Goal: Information Seeking & Learning: Compare options

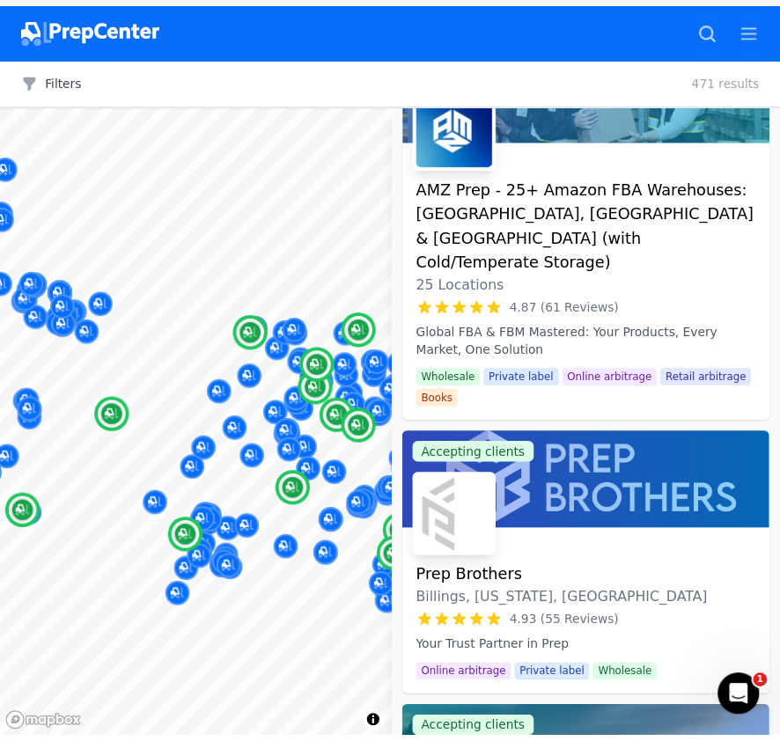
scroll to position [176, 0]
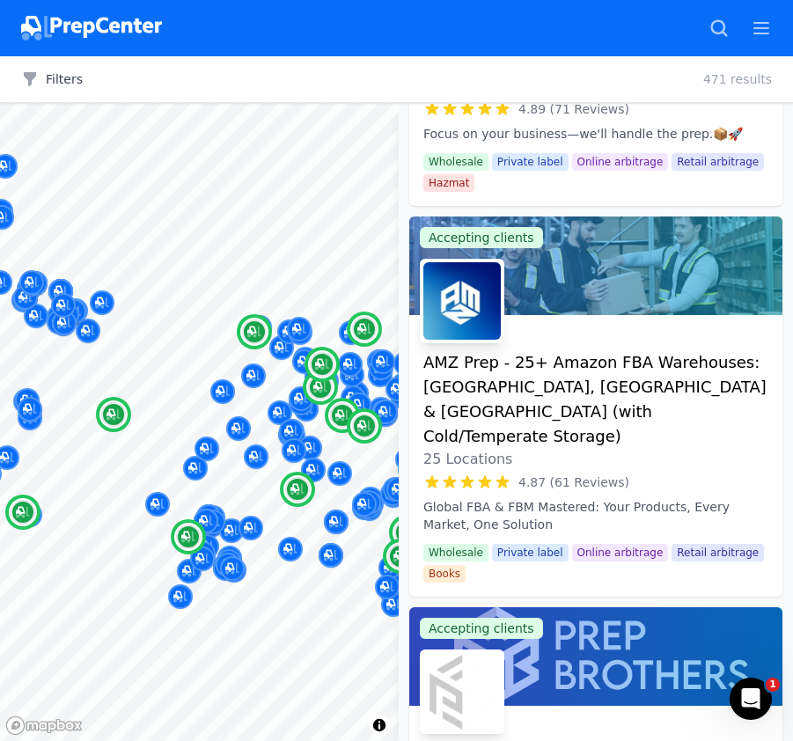
click at [477, 366] on h3 "AMZ Prep - 25+ Amazon FBA Warehouses: [GEOGRAPHIC_DATA], [GEOGRAPHIC_DATA] & [G…" at bounding box center [595, 399] width 345 height 99
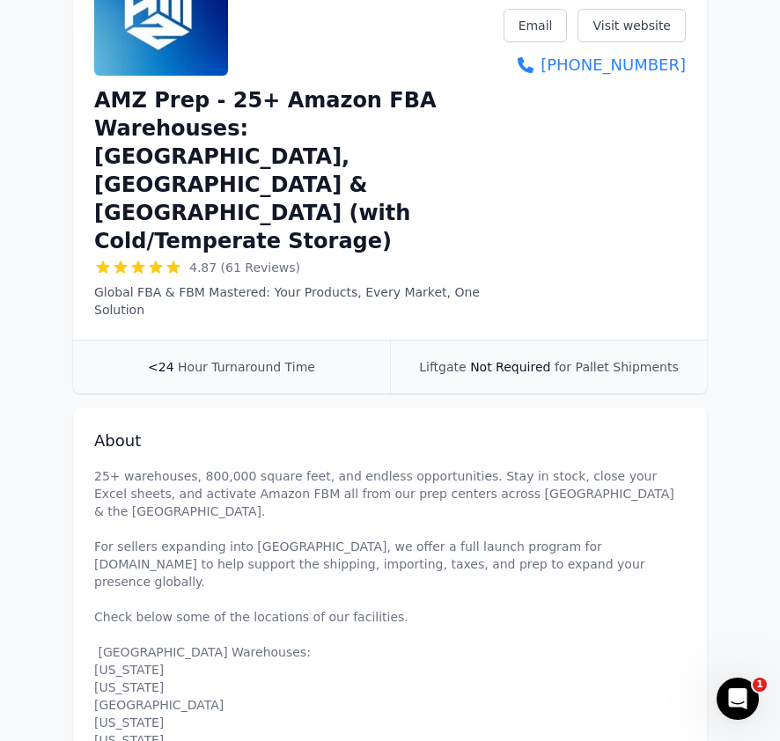
scroll to position [176, 0]
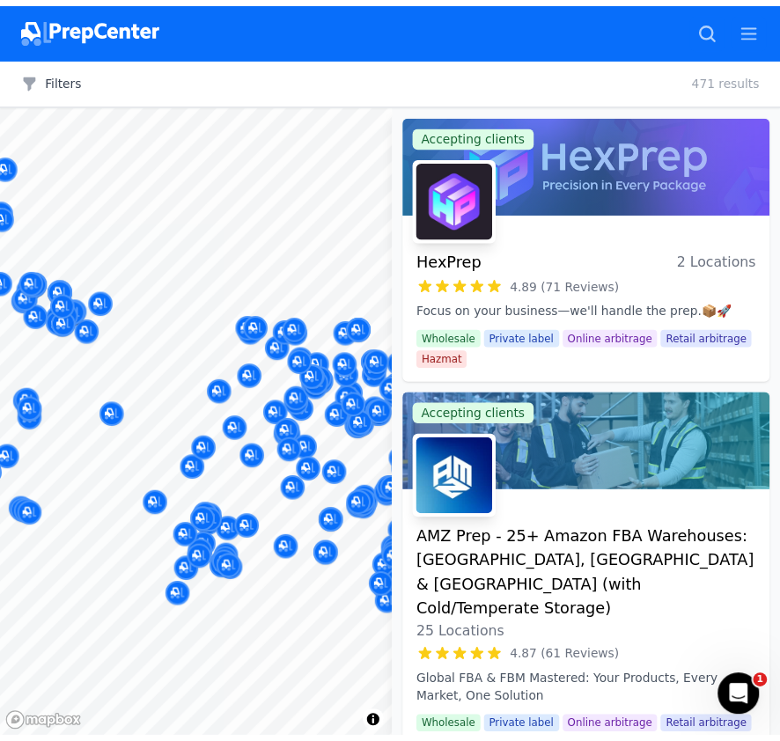
scroll to position [1408, 0]
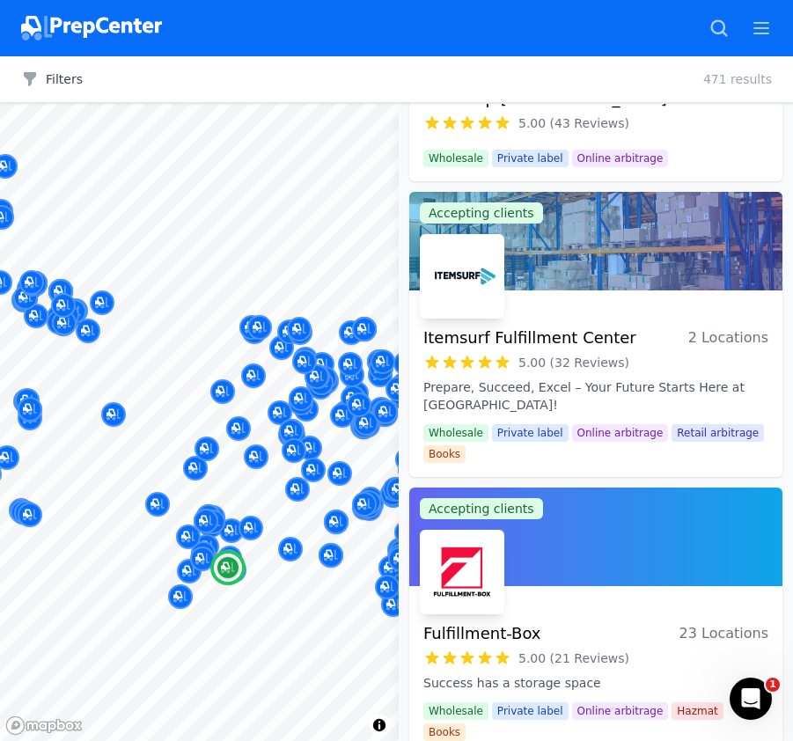
click at [563, 326] on h3 "Itemsurf Fulfillment Center" at bounding box center [529, 338] width 213 height 25
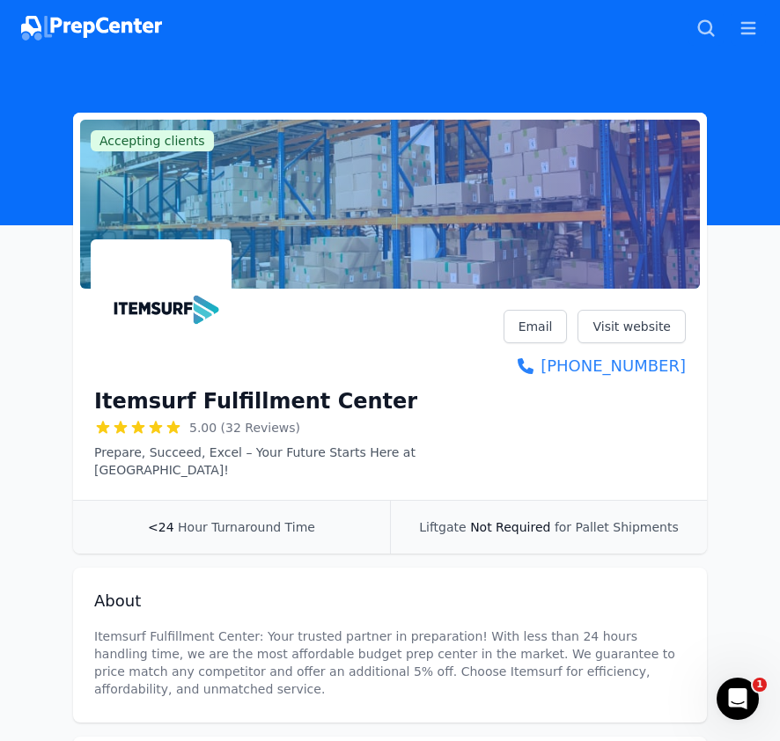
scroll to position [176, 0]
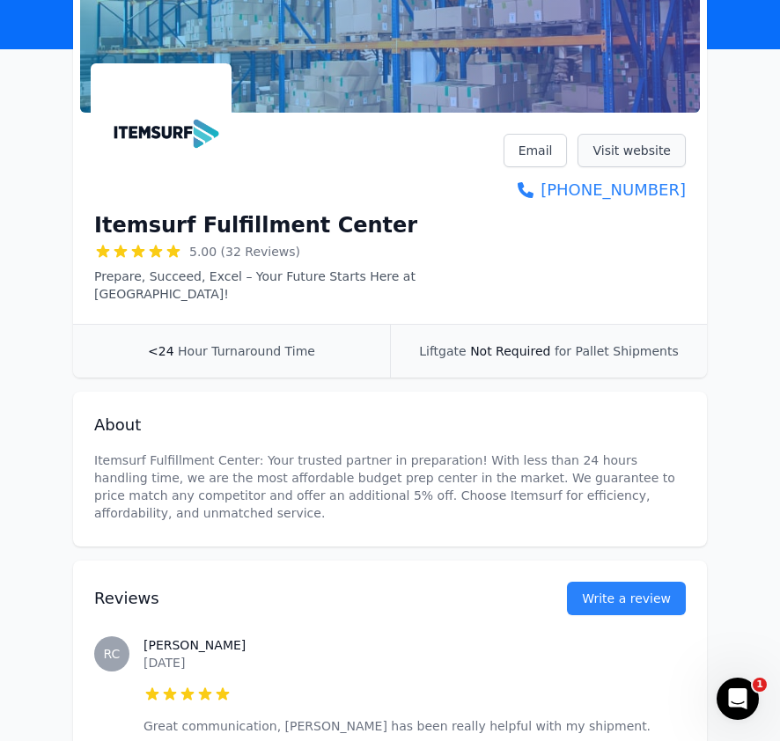
click at [636, 153] on link "Visit website" at bounding box center [631, 150] width 108 height 33
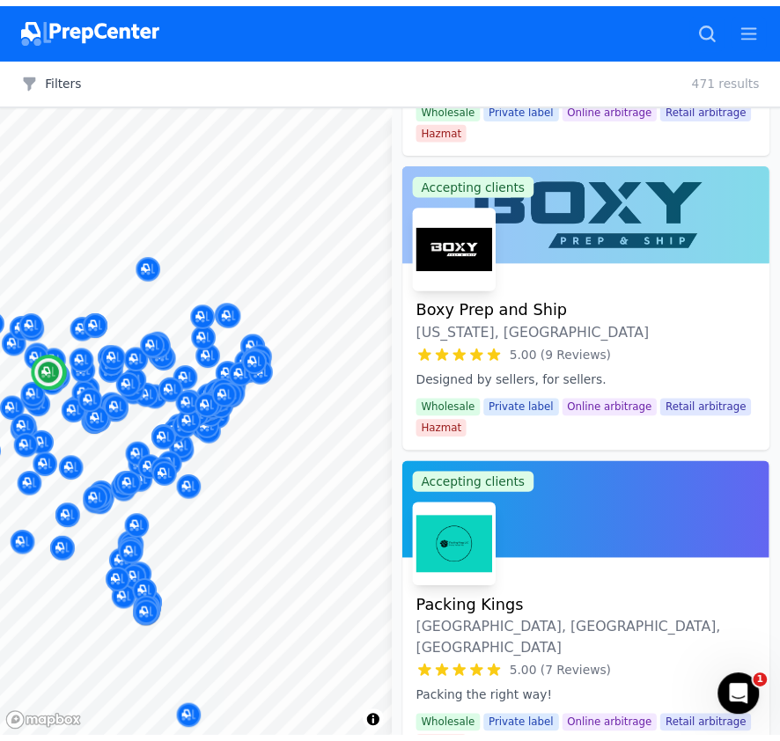
scroll to position [6599, 0]
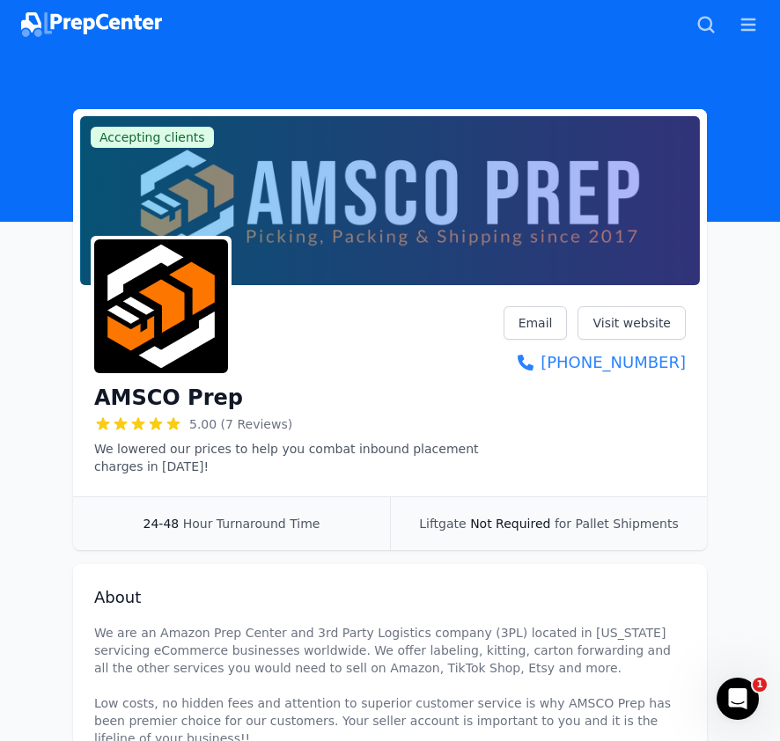
scroll to position [88, 0]
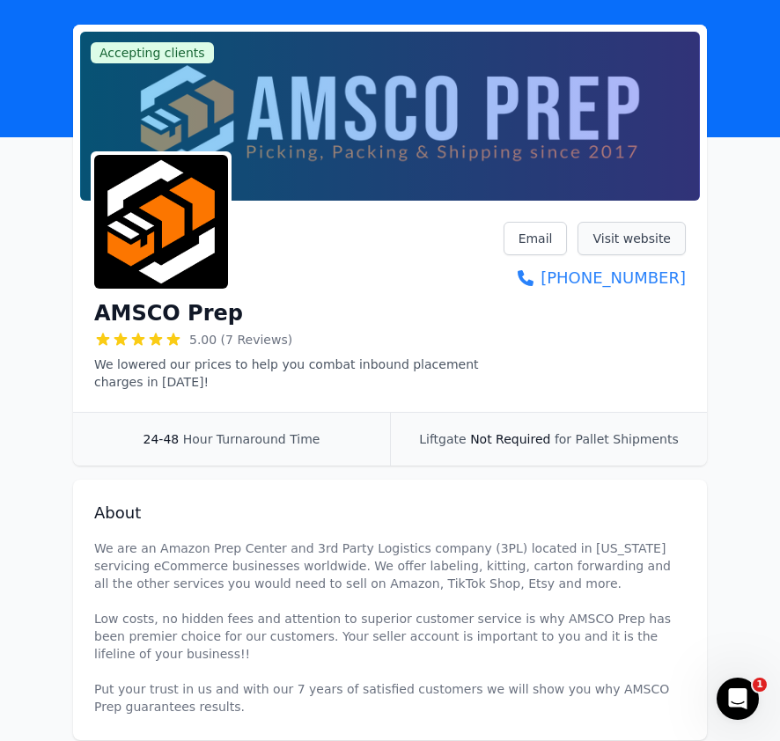
click at [645, 233] on link "Visit website" at bounding box center [631, 238] width 108 height 33
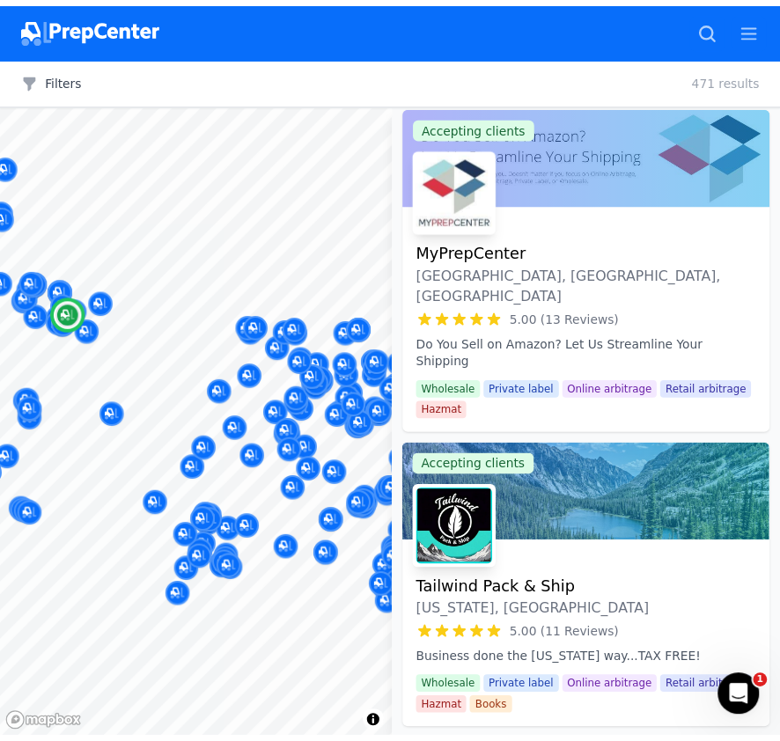
scroll to position [4312, 0]
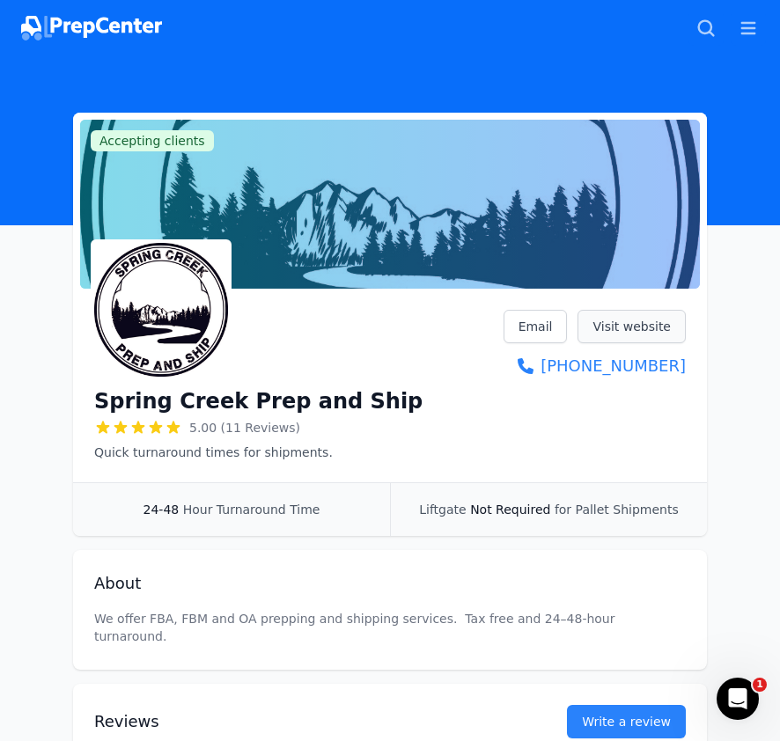
click at [644, 324] on link "Visit website" at bounding box center [631, 326] width 108 height 33
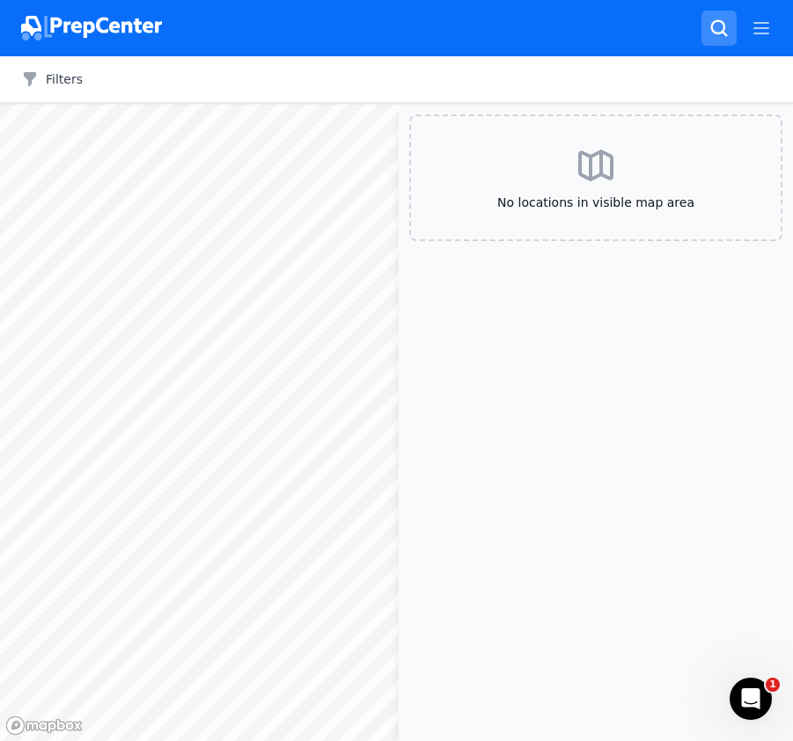
click at [714, 23] on icon "button" at bounding box center [718, 27] width 17 height 17
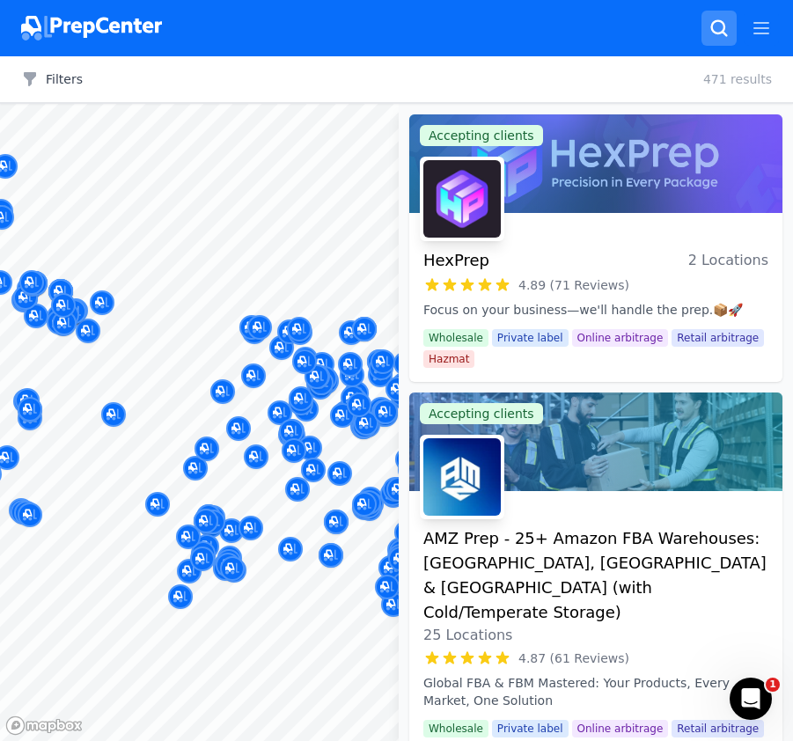
click at [714, 23] on div at bounding box center [396, 370] width 793 height 741
click at [714, 21] on icon "button" at bounding box center [718, 27] width 17 height 17
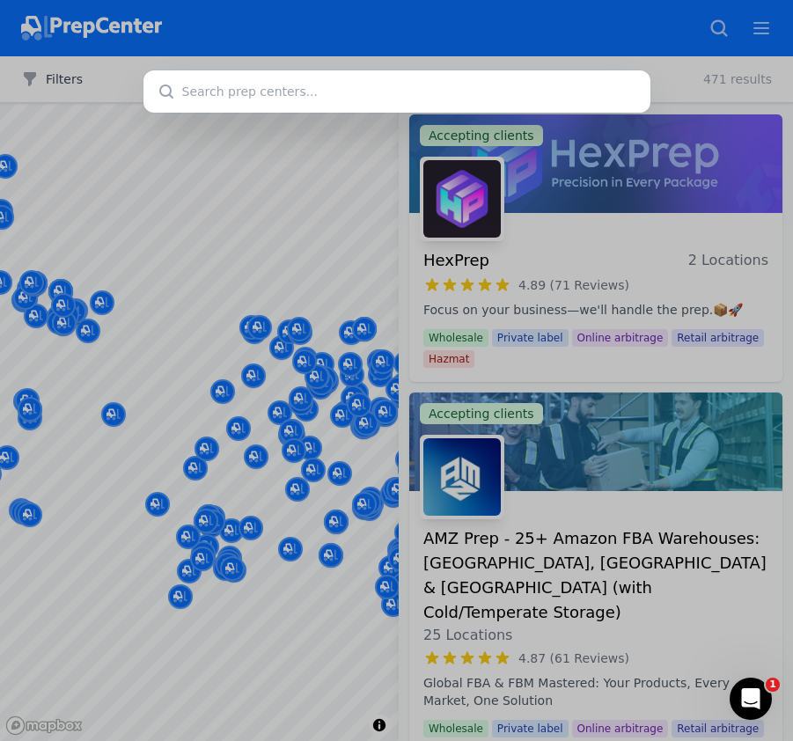
click at [185, 92] on input "text" at bounding box center [396, 91] width 507 height 42
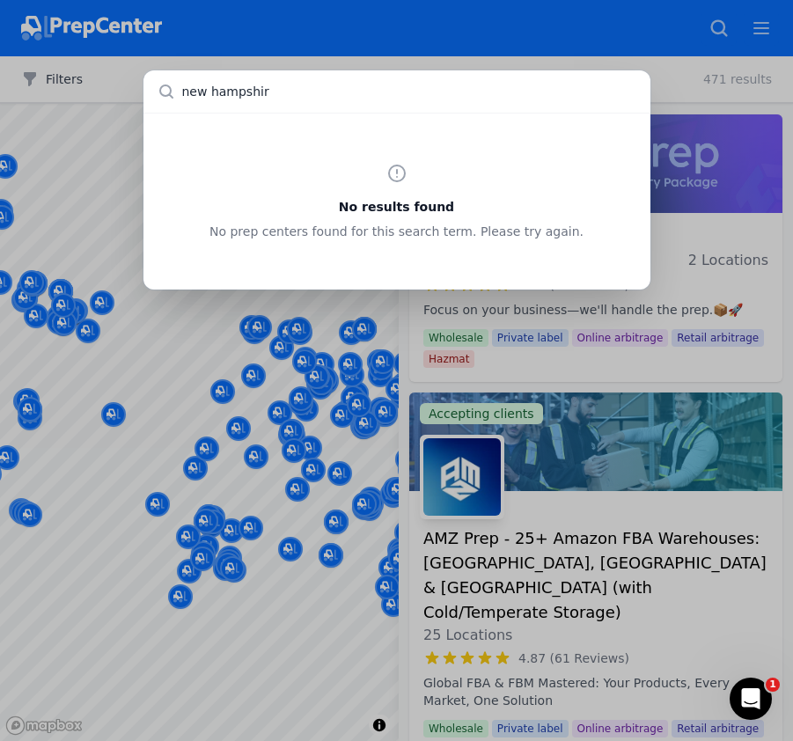
type input "[US_STATE]"
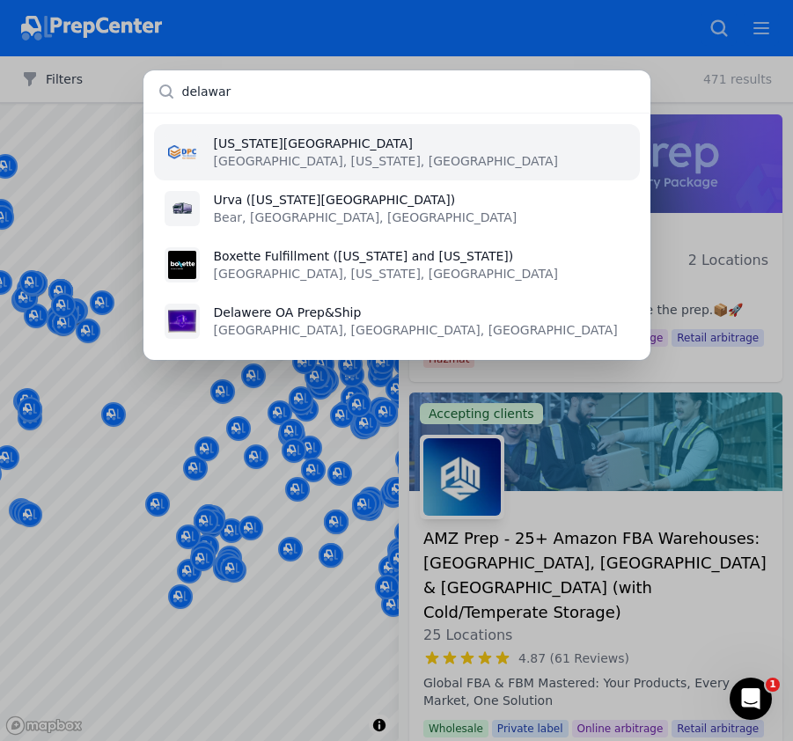
type input "[US_STATE]"
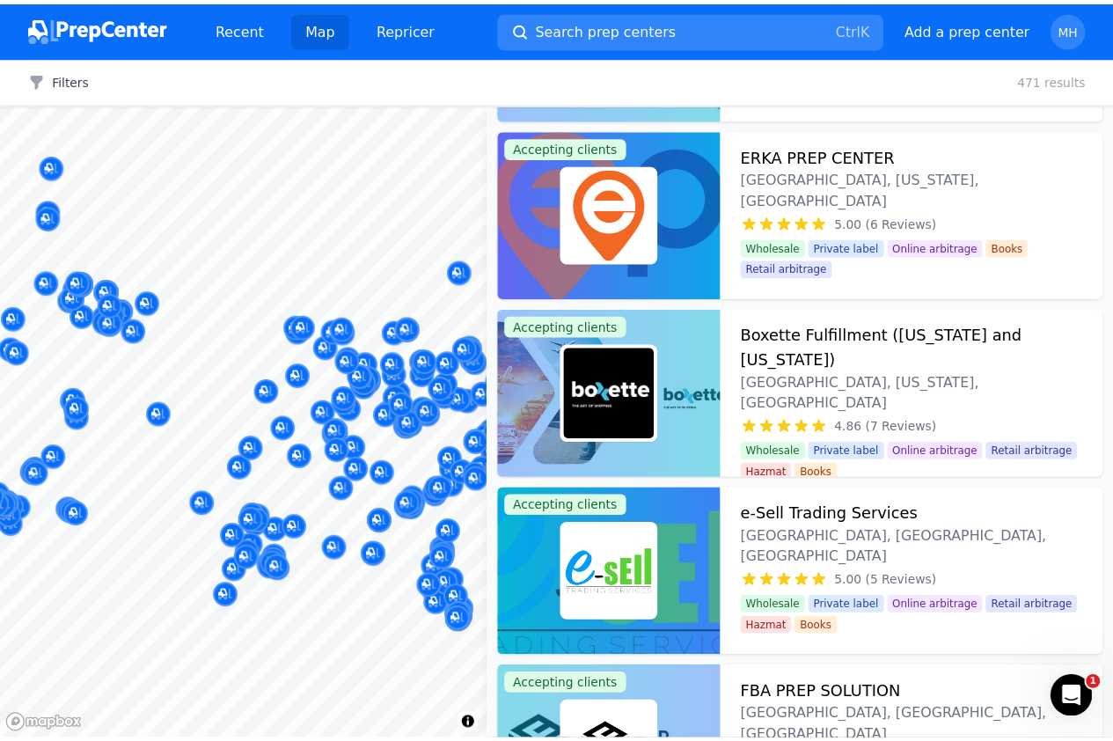
scroll to position [54684, 0]
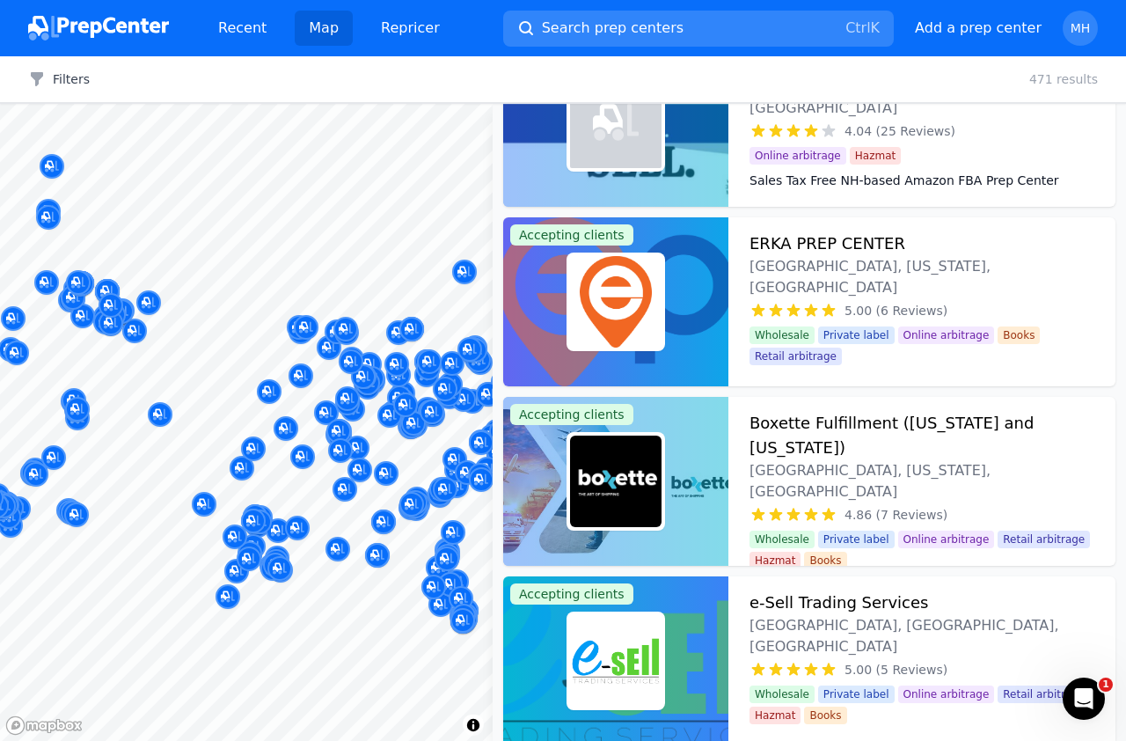
click at [792, 421] on h3 "Boxette Fulfillment ([US_STATE] and [US_STATE])" at bounding box center [922, 435] width 345 height 49
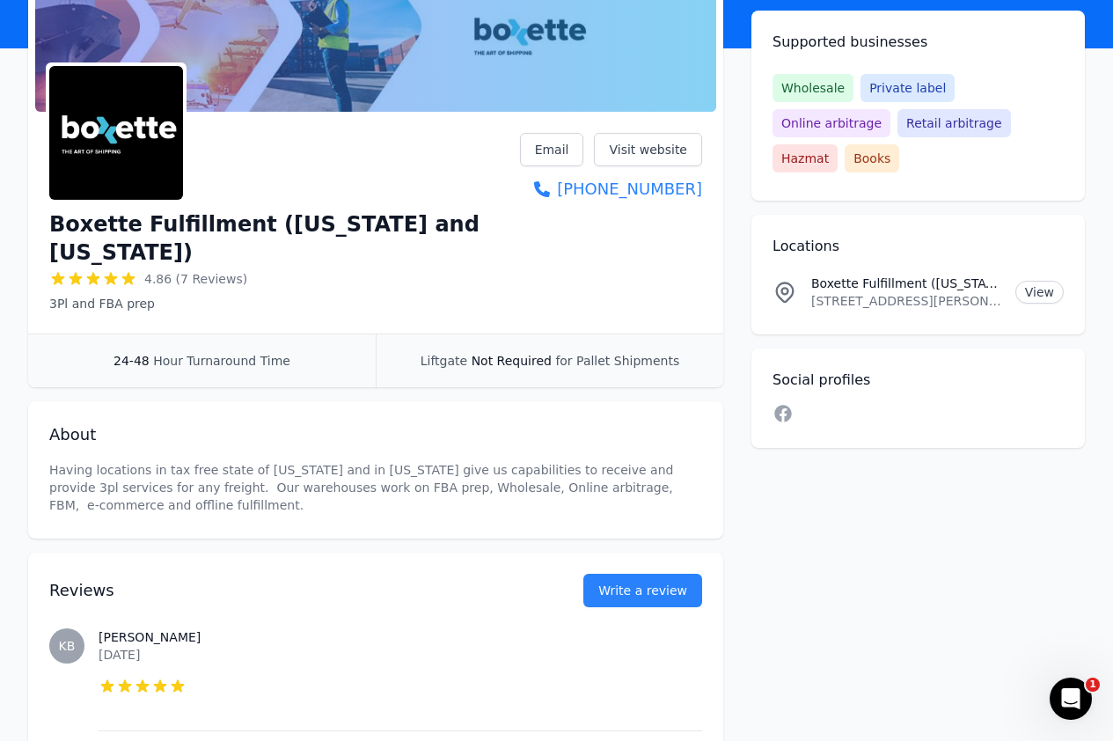
scroll to position [176, 0]
click at [655, 150] on link "Visit website" at bounding box center [648, 150] width 108 height 33
